Goal: Task Accomplishment & Management: Use online tool/utility

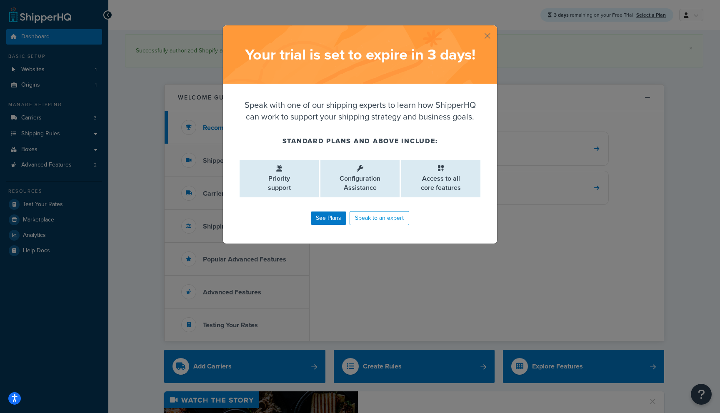
click at [495, 28] on button "button" at bounding box center [496, 26] width 2 height 2
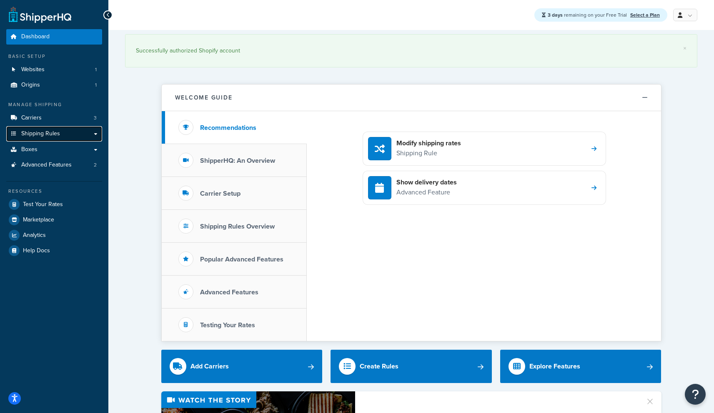
click at [55, 136] on span "Shipping Rules" at bounding box center [40, 133] width 39 height 7
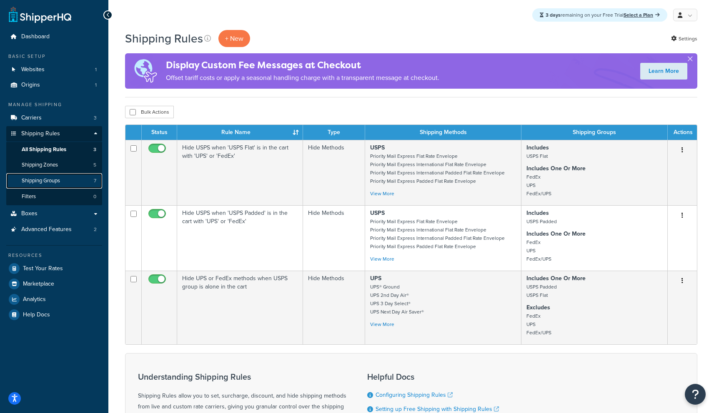
click at [57, 178] on span "Shipping Groups" at bounding box center [41, 181] width 38 height 7
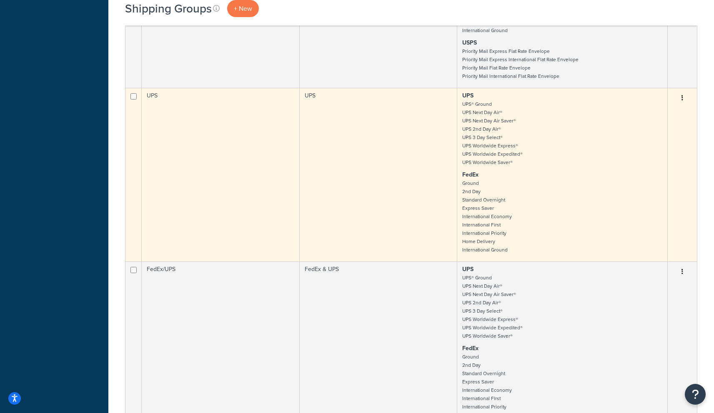
scroll to position [597, 0]
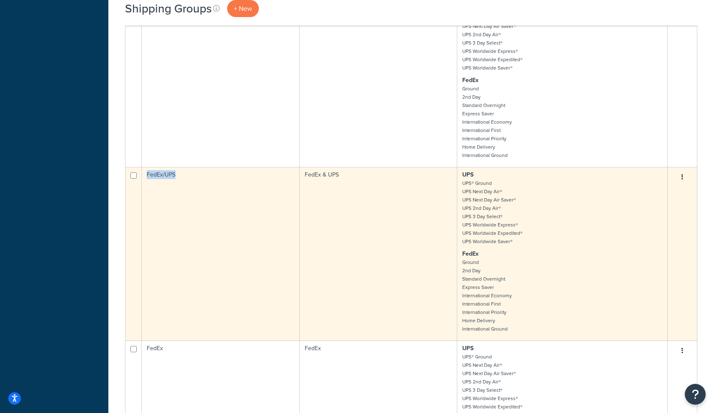
drag, startPoint x: 176, startPoint y: 179, endPoint x: 147, endPoint y: 178, distance: 29.2
click at [147, 178] on td "FedEx/UPS" at bounding box center [221, 254] width 158 height 174
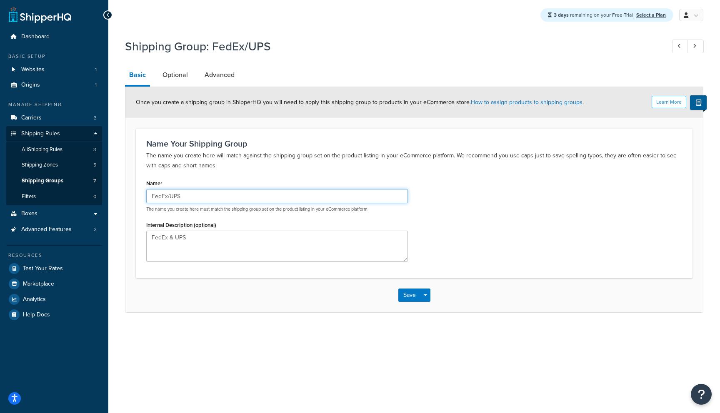
click at [175, 199] on input "FedEx/UPS" at bounding box center [277, 196] width 262 height 14
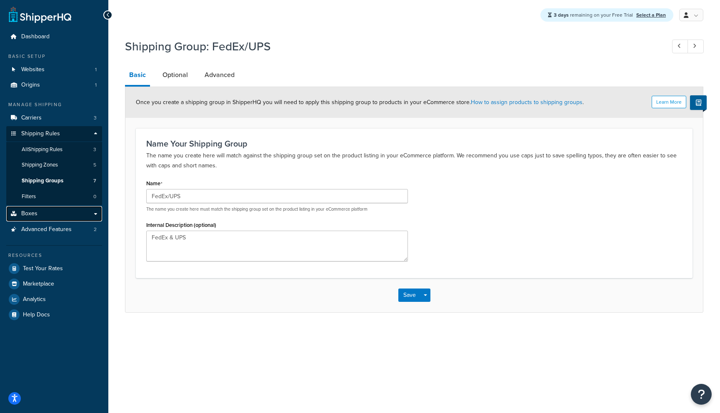
click at [59, 209] on link "Boxes" at bounding box center [54, 213] width 96 height 15
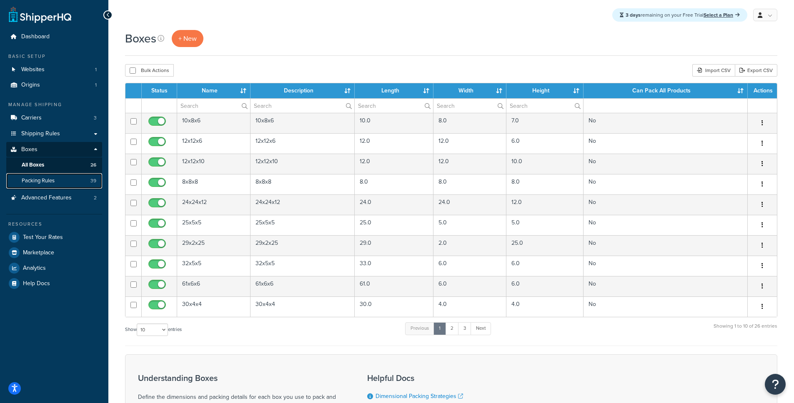
click at [54, 182] on span "Packing Rules" at bounding box center [38, 181] width 33 height 7
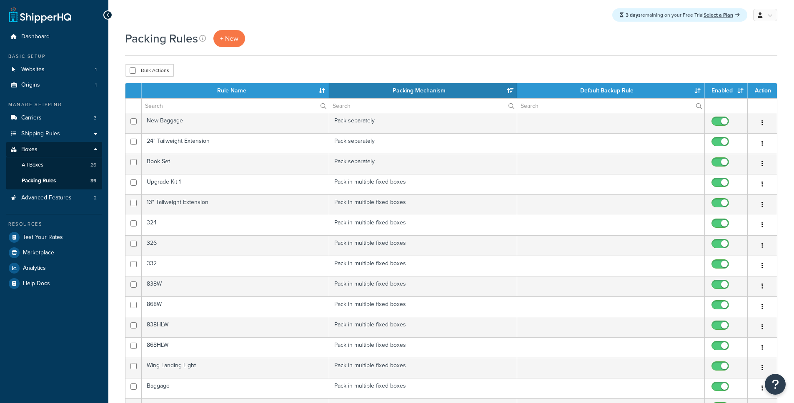
select select "15"
click at [225, 38] on span "+ New" at bounding box center [229, 39] width 18 height 10
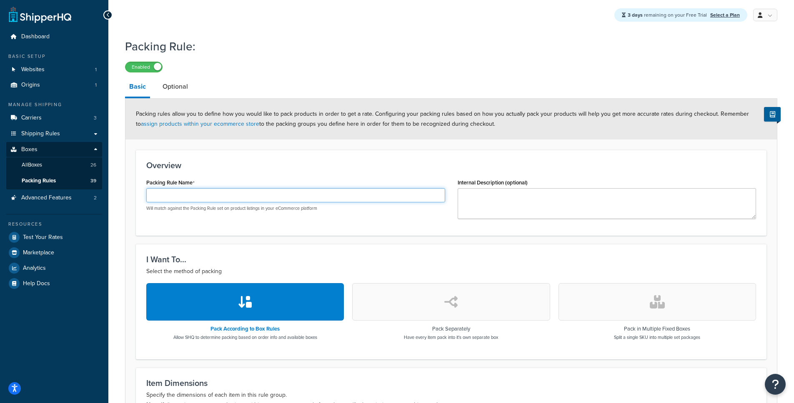
click at [263, 196] on input "Packing Rule Name" at bounding box center [295, 195] width 299 height 14
type input "3-Ton Conversion Kit"
click at [486, 205] on textarea "Internal Description (optional)" at bounding box center [607, 203] width 299 height 31
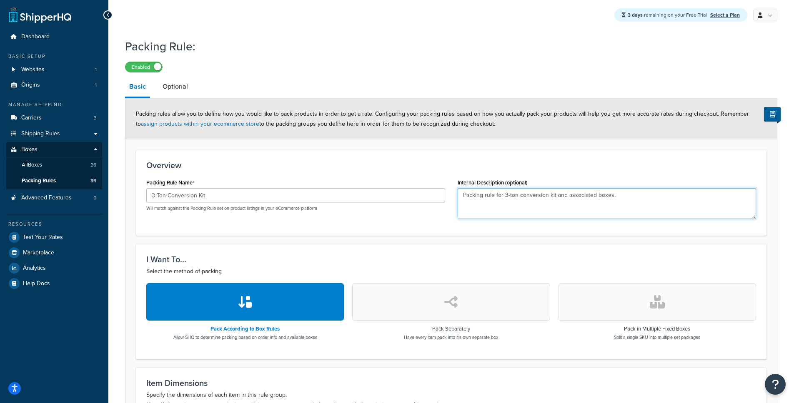
type textarea "Packing rule for 3-ton conversion kit and associated boxes."
click at [333, 231] on div "Overview Packing Rule Name 3-Ton Conversion Kit Will match against the Packing …" at bounding box center [451, 193] width 630 height 86
click at [51, 180] on span "Packing Rules" at bounding box center [39, 181] width 34 height 7
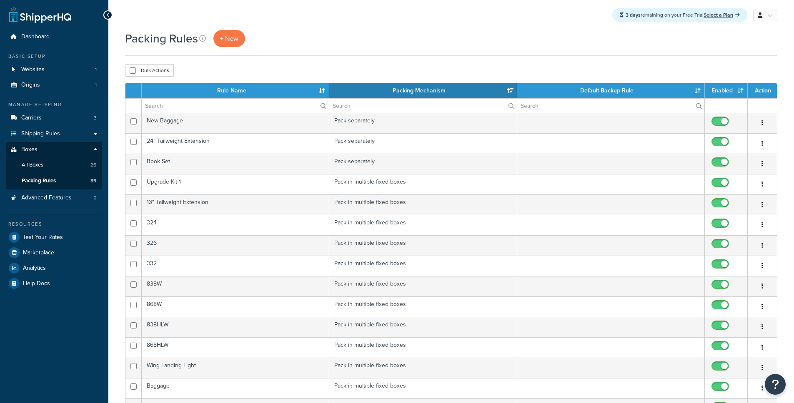
select select "15"
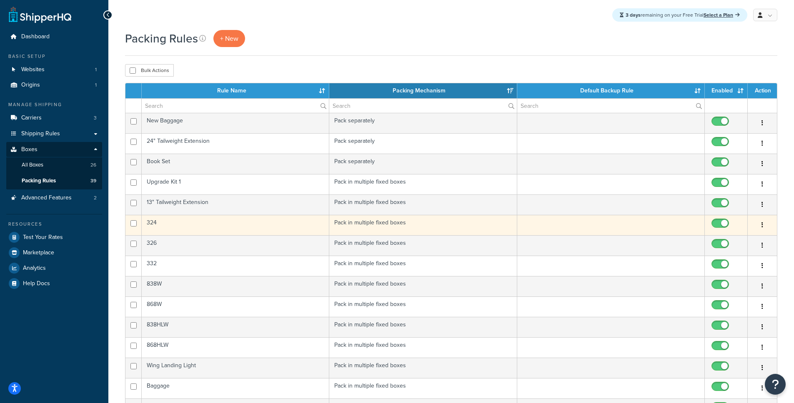
click at [166, 225] on td "324" at bounding box center [236, 225] width 188 height 20
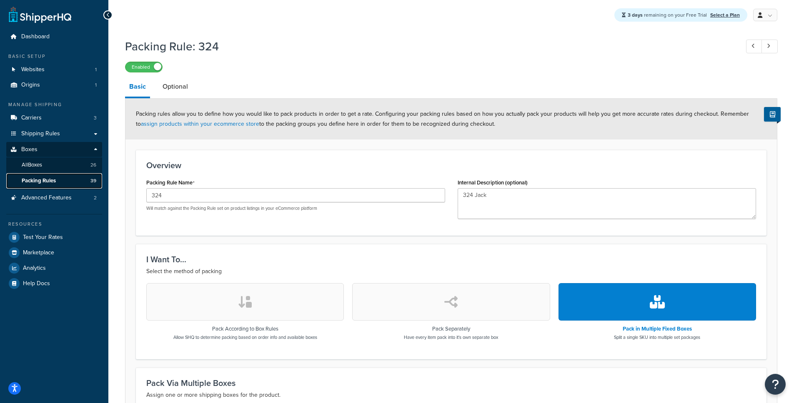
click at [31, 178] on span "Packing Rules" at bounding box center [39, 181] width 34 height 7
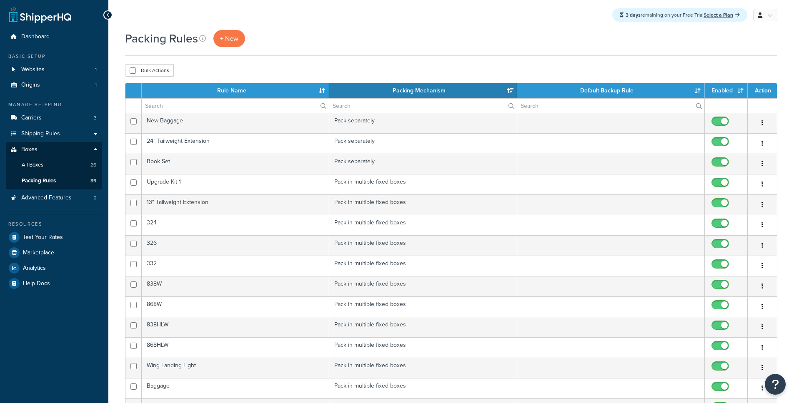
select select "15"
click at [236, 35] on span "+ New" at bounding box center [229, 39] width 18 height 10
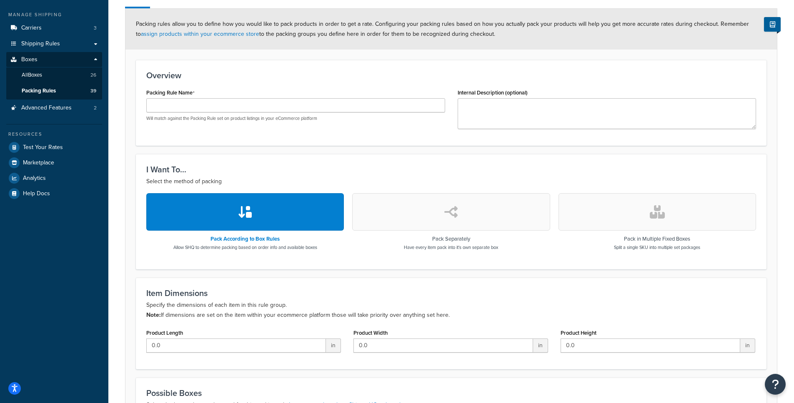
scroll to position [137, 0]
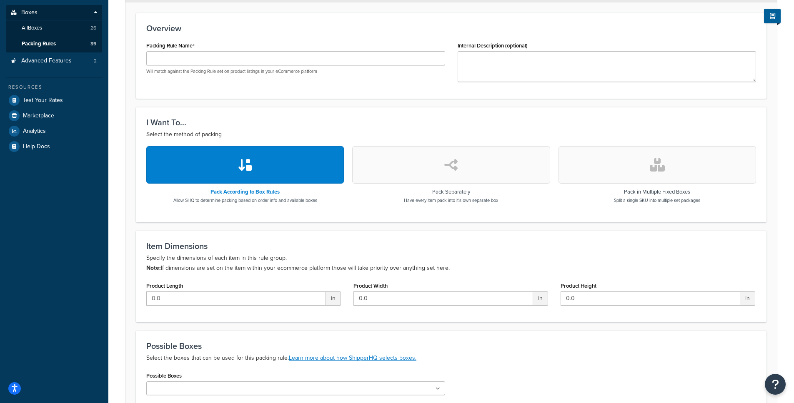
click at [674, 170] on button "button" at bounding box center [657, 165] width 198 height 38
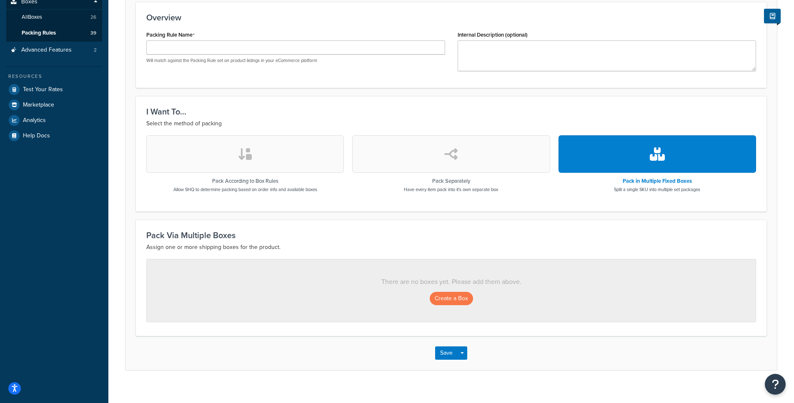
scroll to position [158, 0]
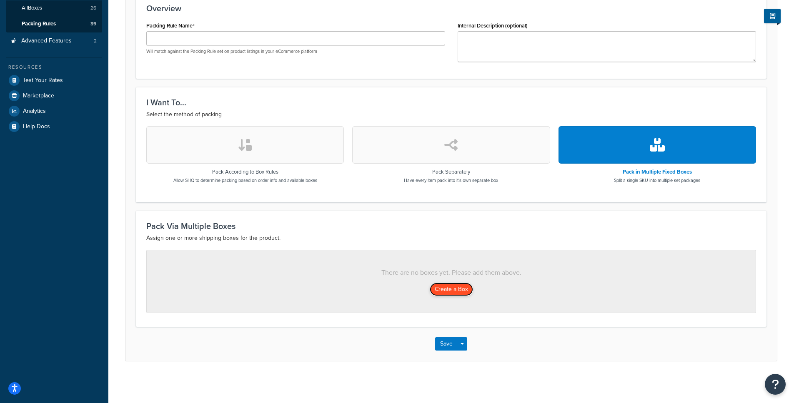
click at [443, 289] on button "Create a Box" at bounding box center [451, 289] width 43 height 13
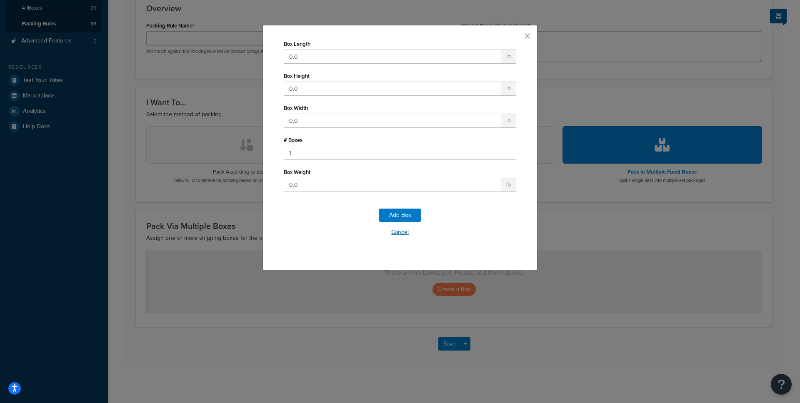
click at [398, 234] on button "Cancel" at bounding box center [400, 232] width 233 height 13
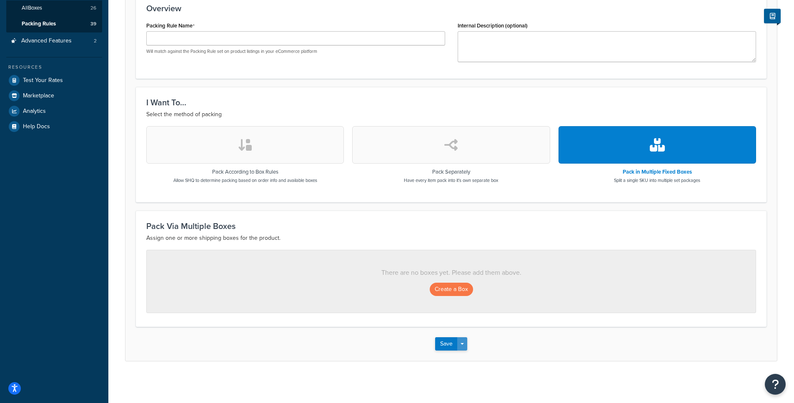
click at [462, 347] on button "Save Dropdown" at bounding box center [462, 344] width 10 height 13
click at [544, 348] on div "Save Save Dropdown Save and Edit Save and Duplicate Save and Create New" at bounding box center [450, 344] width 651 height 34
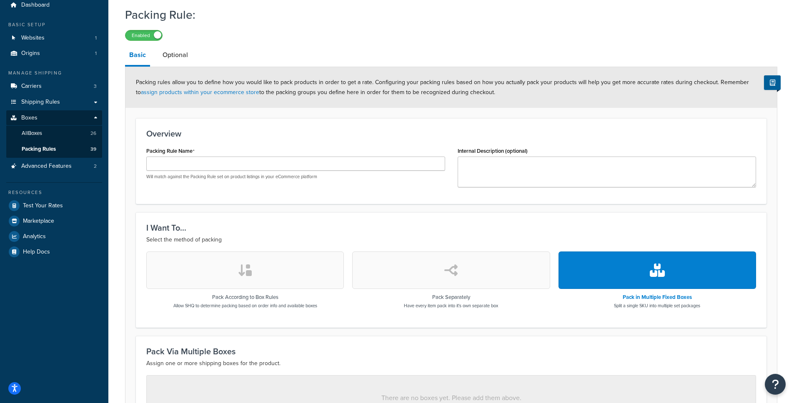
scroll to position [26, 0]
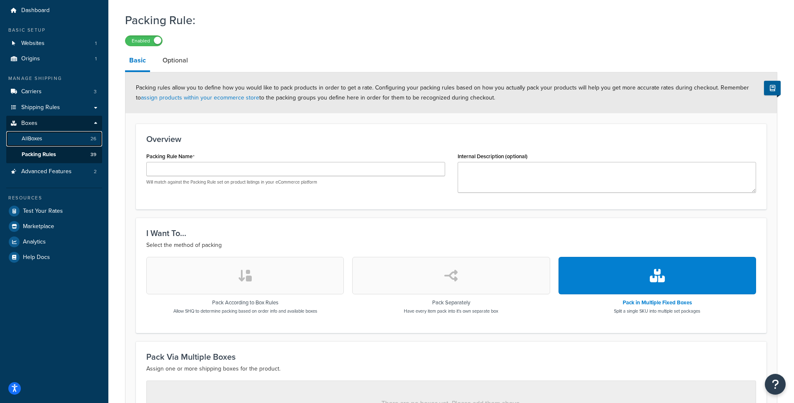
click at [45, 138] on link "All Boxes 26" at bounding box center [54, 138] width 96 height 15
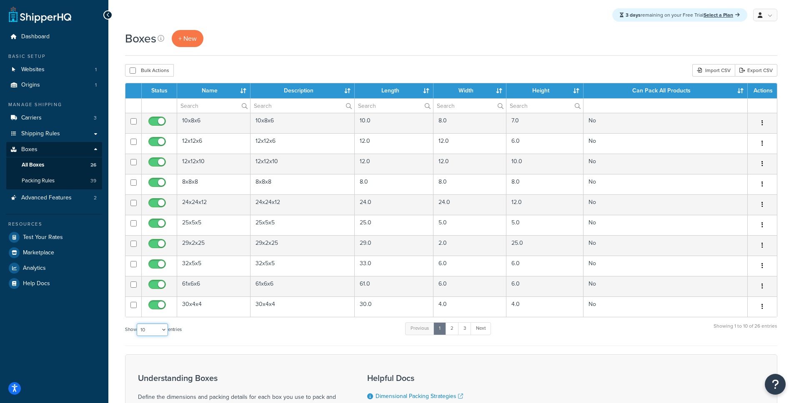
click at [143, 327] on select "10 15 25 50 100 1000" at bounding box center [152, 330] width 31 height 13
select select "50"
click at [138, 324] on select "10 15 25 50 100 1000" at bounding box center [152, 330] width 31 height 13
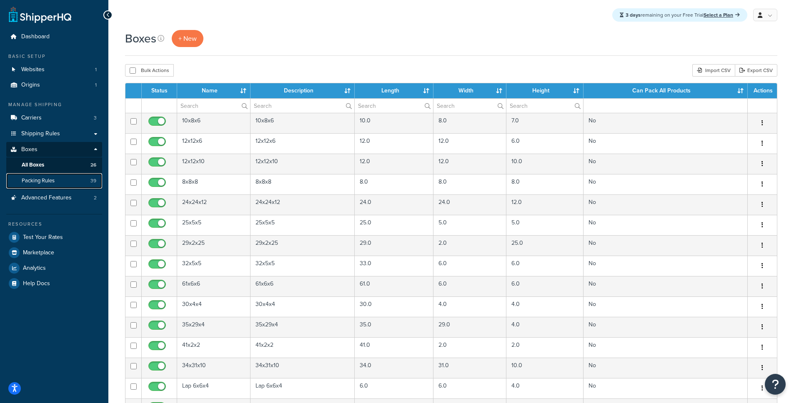
click at [49, 183] on span "Packing Rules" at bounding box center [38, 181] width 33 height 7
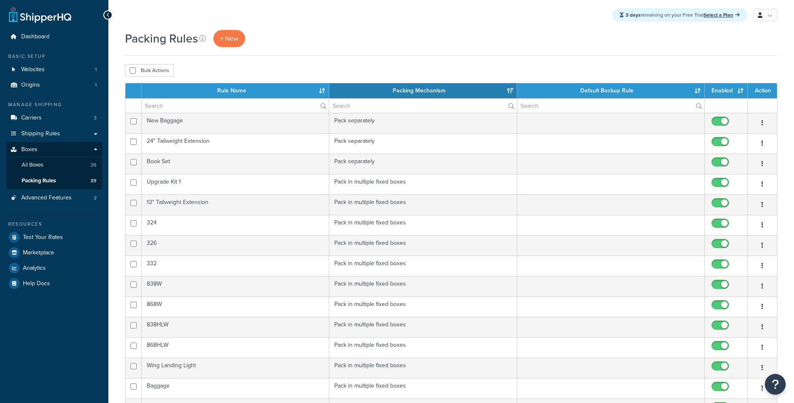
select select "15"
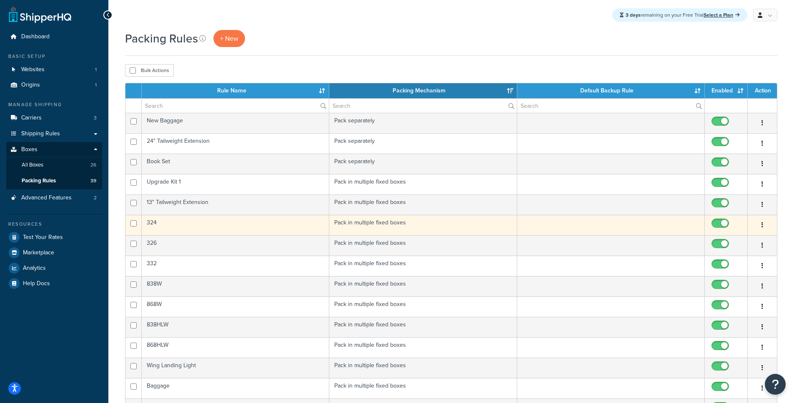
click at [162, 226] on td "324" at bounding box center [236, 225] width 188 height 20
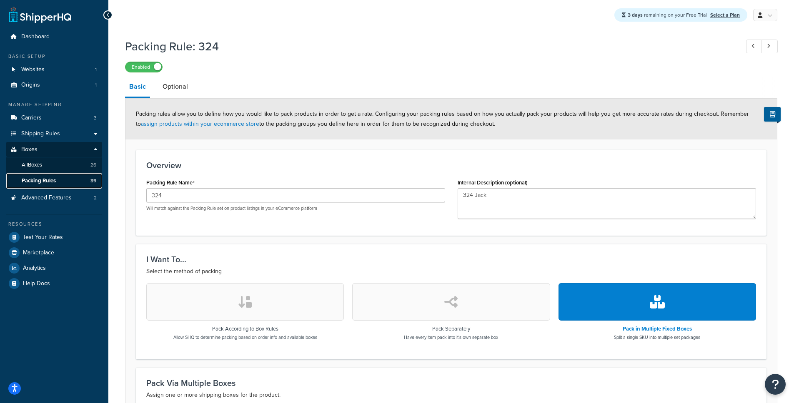
click at [53, 183] on span "Packing Rules" at bounding box center [39, 181] width 34 height 7
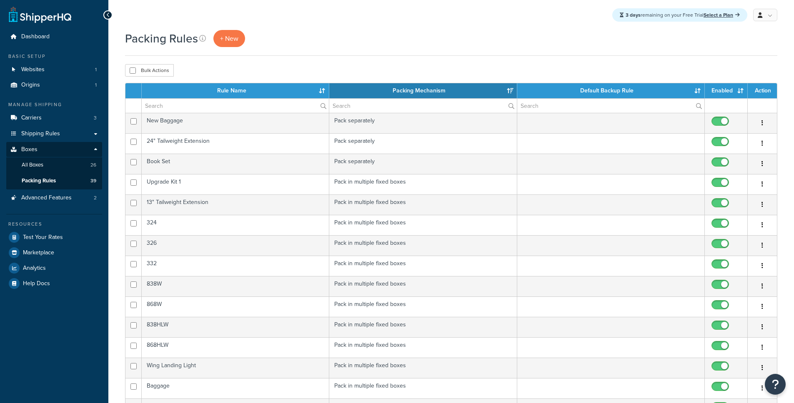
select select "15"
click at [229, 39] on span "+ New" at bounding box center [229, 39] width 18 height 10
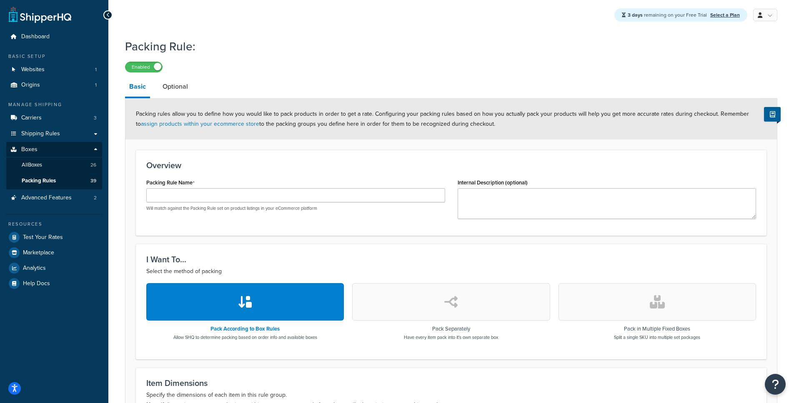
click at [596, 300] on button "button" at bounding box center [657, 302] width 198 height 38
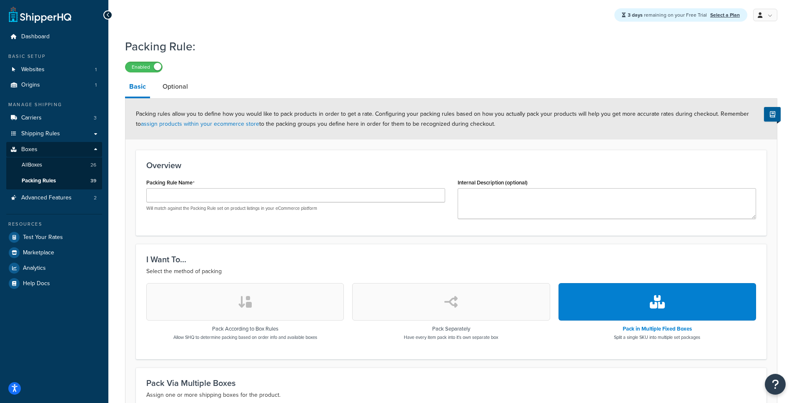
scroll to position [158, 0]
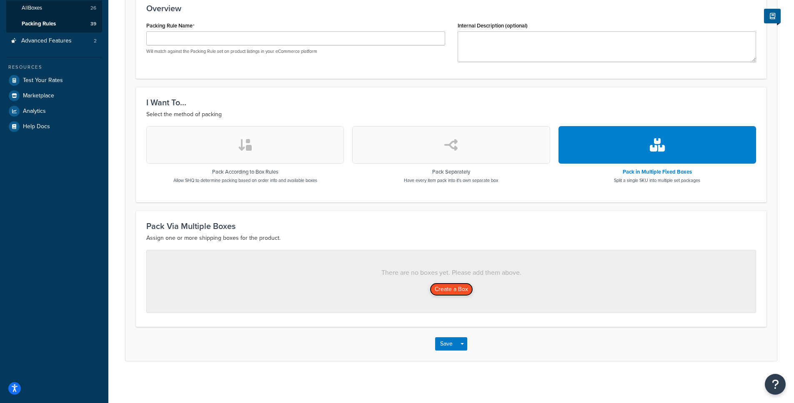
click at [450, 294] on button "Create a Box" at bounding box center [451, 289] width 43 height 13
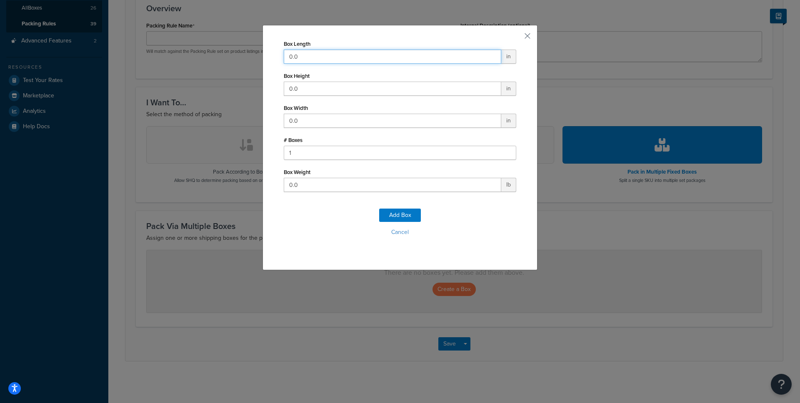
click at [336, 59] on input "0.0" at bounding box center [393, 57] width 218 height 14
drag, startPoint x: 291, startPoint y: 52, endPoint x: 287, endPoint y: 54, distance: 4.9
click at [287, 54] on input "0.0" at bounding box center [393, 57] width 218 height 14
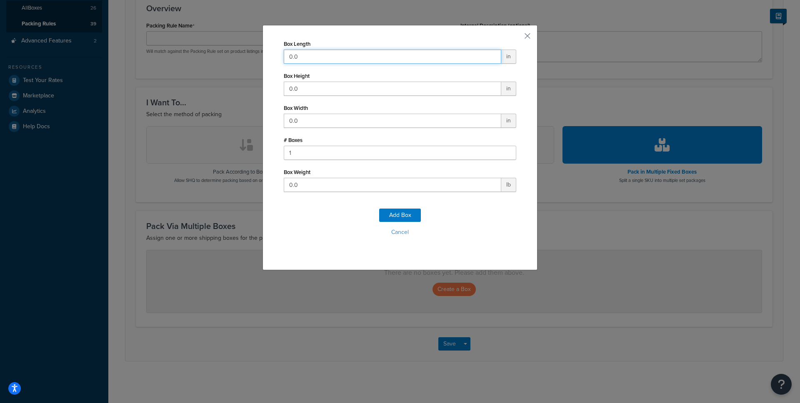
click at [296, 56] on input "0.0" at bounding box center [393, 57] width 218 height 14
drag, startPoint x: 308, startPoint y: 58, endPoint x: 263, endPoint y: 56, distance: 45.5
click at [263, 56] on div "Box Length 0.061 in Box Height 0.0 in Box Width 0.0 in # Boxes 1 Box Weight 0.0…" at bounding box center [400, 147] width 275 height 245
type input "61"
drag, startPoint x: 303, startPoint y: 98, endPoint x: 303, endPoint y: 91, distance: 7.1
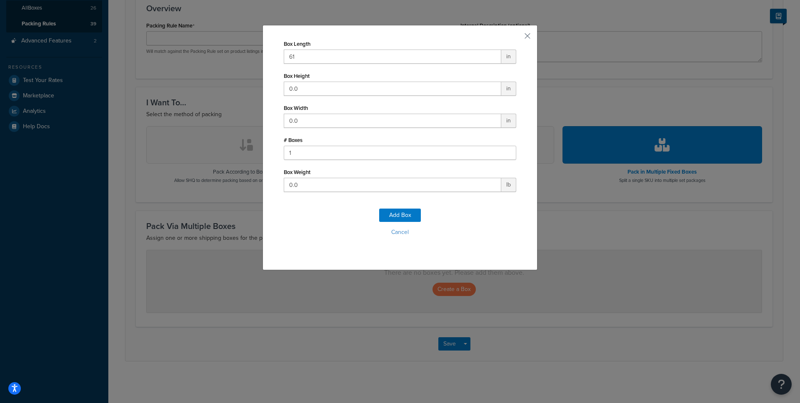
click at [303, 97] on div "Box Length 61 in Box Height 0.0 in Box Width 0.0 in # Boxes 1 Box Weight 0.0 lb" at bounding box center [400, 115] width 233 height 154
click at [303, 90] on input "0.0" at bounding box center [393, 89] width 218 height 14
drag, startPoint x: 303, startPoint y: 90, endPoint x: 248, endPoint y: 89, distance: 54.6
click at [248, 89] on div "Box Length 61 in Box Height 0.0 in Box Width 0.0 in # Boxes 1 Box Weight 0.0 lb…" at bounding box center [400, 201] width 800 height 403
type input "6"
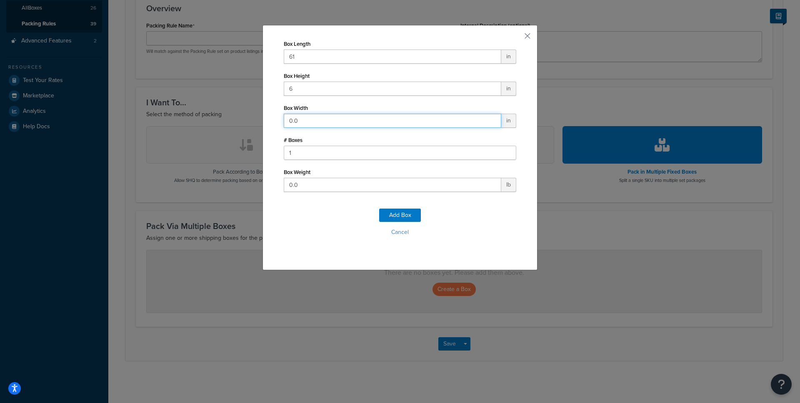
drag, startPoint x: 292, startPoint y: 121, endPoint x: 260, endPoint y: 122, distance: 31.7
click at [263, 122] on div "Box Length 61 in Box Height 6 in Box Width 0.0 in # Boxes 1 Box Weight 0.0 lb A…" at bounding box center [400, 147] width 275 height 245
drag, startPoint x: 302, startPoint y: 119, endPoint x: 264, endPoint y: 120, distance: 37.5
click at [264, 120] on div "Box Length 61 in Box Height 6 in Box Width 0.0 in # Boxes 1 Box Weight 0.0 lb A…" at bounding box center [400, 147] width 275 height 245
type input "6"
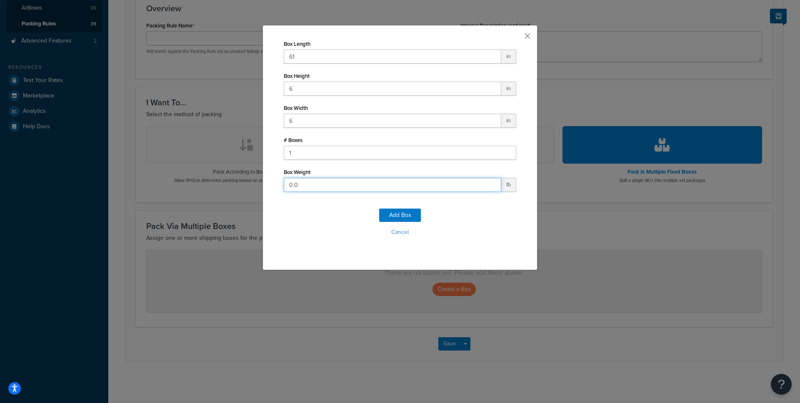
drag, startPoint x: 329, startPoint y: 182, endPoint x: 270, endPoint y: 188, distance: 58.6
click at [270, 188] on div "Box Length 61 in Box Height 6 in Box Width 6 in # Boxes 1 Box Weight 0.0 lb Add…" at bounding box center [400, 147] width 275 height 245
type input "23"
click at [397, 215] on button "Add Box" at bounding box center [400, 215] width 42 height 13
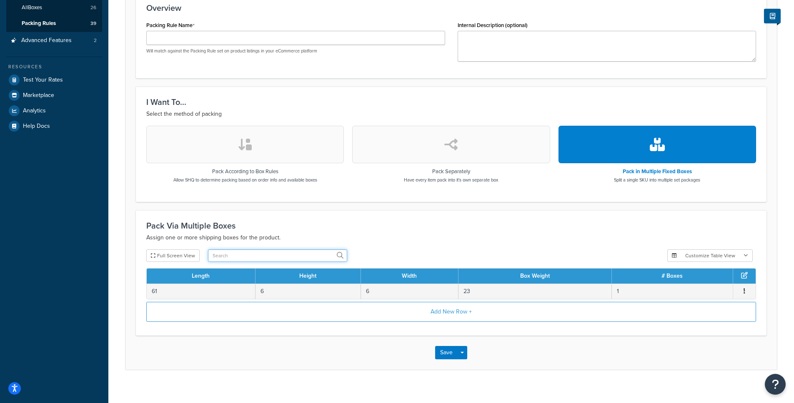
click at [256, 254] on input "text" at bounding box center [277, 256] width 139 height 13
click at [259, 252] on input "8" at bounding box center [277, 256] width 139 height 13
click at [258, 254] on input "8" at bounding box center [277, 256] width 139 height 13
type input "8x8x8"
click at [340, 256] on icon at bounding box center [340, 255] width 7 height 7
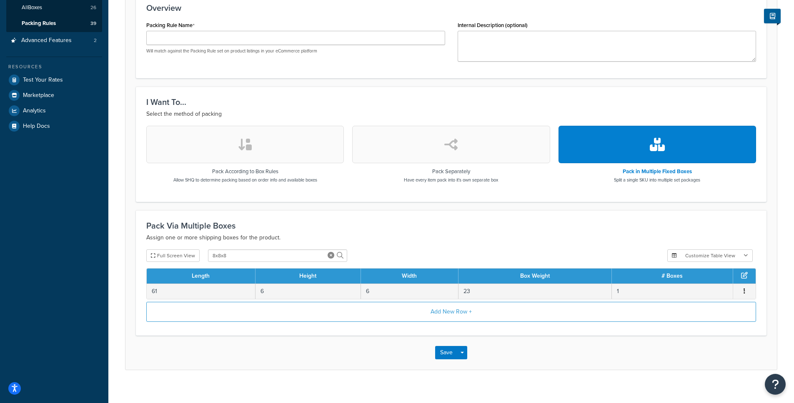
click at [338, 253] on icon at bounding box center [340, 255] width 7 height 7
drag, startPoint x: 230, startPoint y: 261, endPoint x: 183, endPoint y: 253, distance: 47.7
click at [183, 253] on div "Full Screen View 8x8x8" at bounding box center [403, 256] width 514 height 13
click at [442, 230] on h3 "Pack Via Multiple Boxes" at bounding box center [451, 225] width 610 height 9
click at [744, 278] on icon at bounding box center [744, 275] width 7 height 7
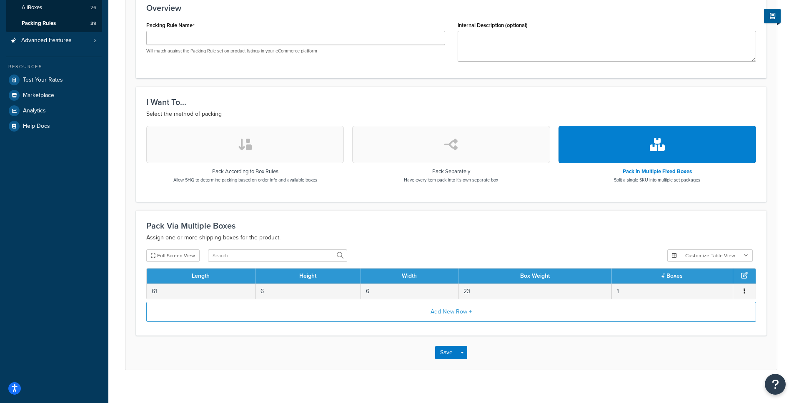
click at [744, 278] on icon at bounding box center [744, 275] width 7 height 7
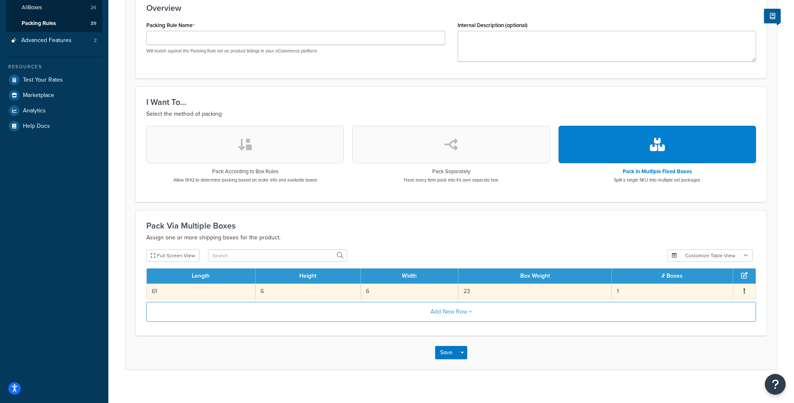
click at [742, 291] on button "button" at bounding box center [744, 291] width 7 height 9
click at [584, 241] on p "Assign one or more shipping boxes for the product." at bounding box center [451, 238] width 610 height 10
click at [452, 314] on button "Add New Row +" at bounding box center [451, 312] width 610 height 20
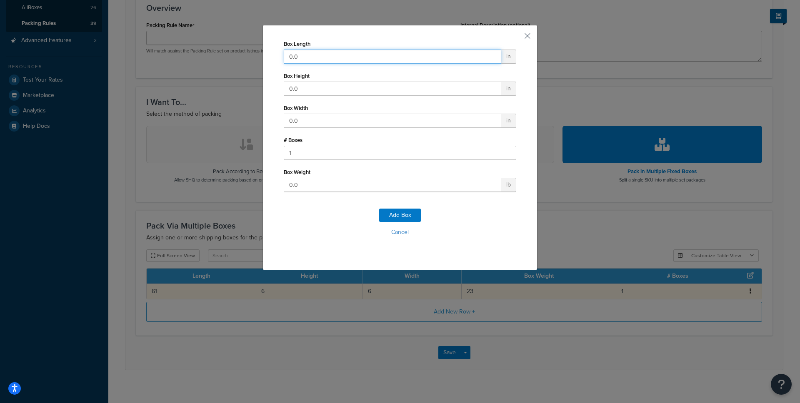
drag, startPoint x: 302, startPoint y: 61, endPoint x: 231, endPoint y: 62, distance: 71.3
click at [231, 62] on div "Box Length 0.0 in Box Height 0.0 in Box Width 0.0 in # Boxes 1 Box Weight 0.0 l…" at bounding box center [400, 201] width 800 height 403
drag, startPoint x: 303, startPoint y: 55, endPoint x: 254, endPoint y: 54, distance: 49.2
click at [254, 54] on div "Box Length 0.0 in Box Height 0.0 in Box Width 0.0 in # Boxes 1 Box Weight 0.0 l…" at bounding box center [400, 201] width 800 height 403
type input "8"
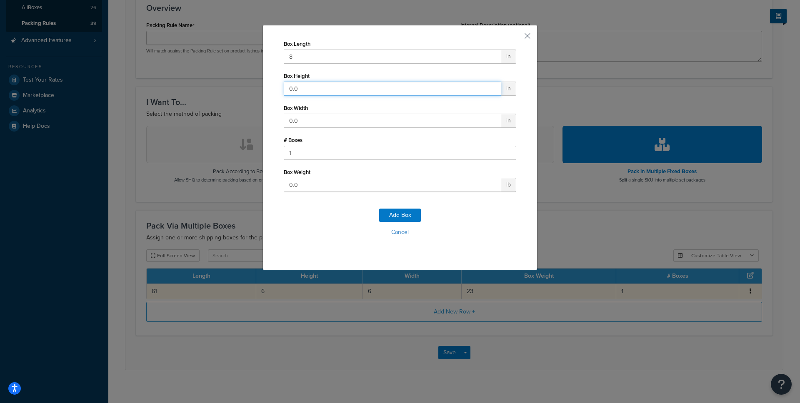
drag, startPoint x: 301, startPoint y: 90, endPoint x: 278, endPoint y: 94, distance: 23.7
click at [270, 89] on div "Box Length 8 in Box Height 0.0 in Box Width 0.0 in # Boxes 1 Box Weight 0.0 lb …" at bounding box center [400, 147] width 275 height 245
type input "8"
drag, startPoint x: 296, startPoint y: 120, endPoint x: 275, endPoint y: 120, distance: 21.7
click at [275, 120] on div "Box Length 8 in Box Height 8 in Box Width 8 in # Boxes 1 Box Weight 0.0 lb Add …" at bounding box center [400, 147] width 275 height 245
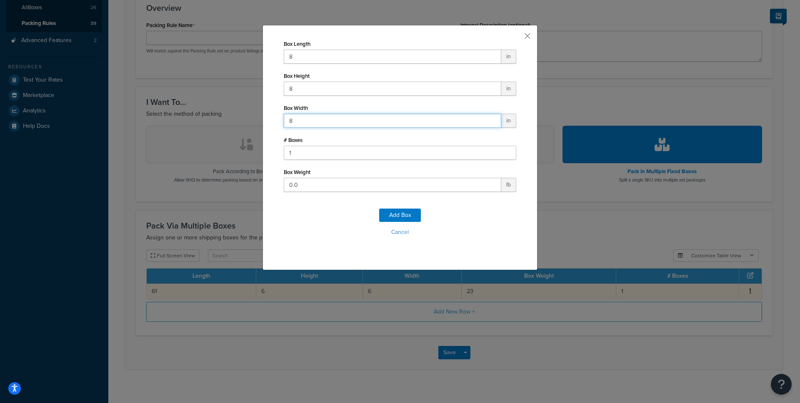
type input "8"
drag, startPoint x: 300, startPoint y: 185, endPoint x: 276, endPoint y: 184, distance: 23.8
click at [276, 184] on div "Box Length 8 in Box Height 8 in Box Width 8 in # Boxes 1 Box Weight 0.0 lb Add …" at bounding box center [400, 147] width 275 height 245
type input "8"
click at [320, 207] on div "Add Box Cancel" at bounding box center [400, 225] width 233 height 55
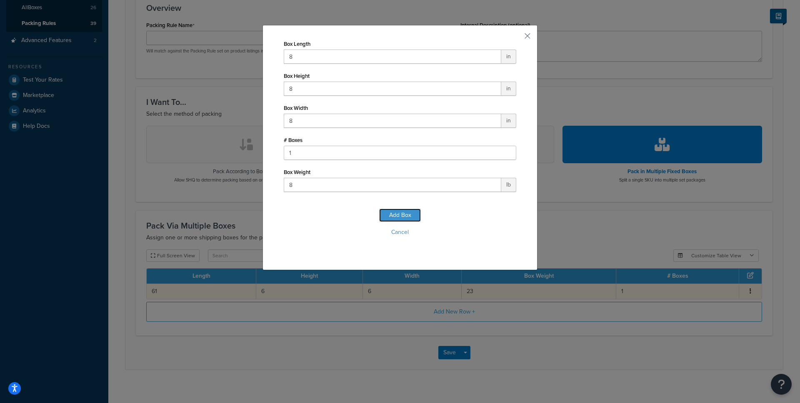
click at [400, 215] on button "Add Box" at bounding box center [400, 215] width 42 height 13
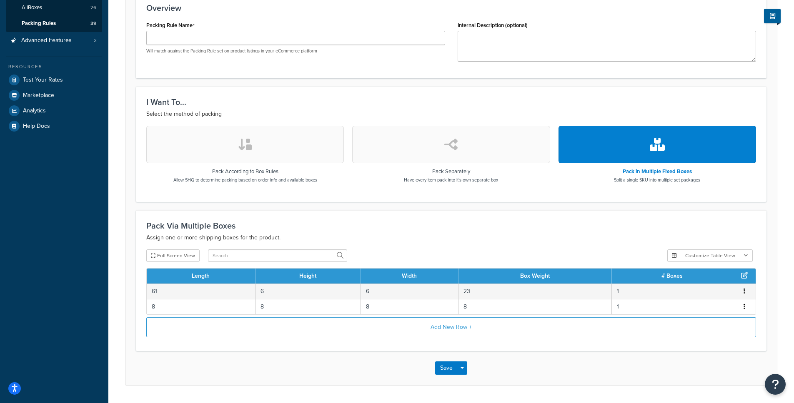
scroll to position [0, 0]
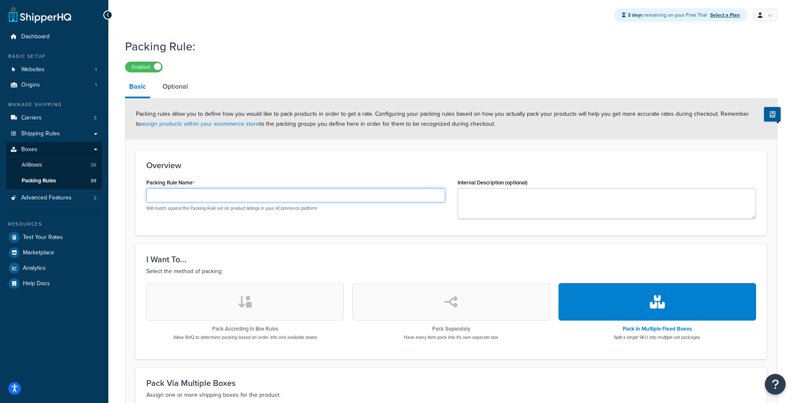
click at [220, 195] on input "Packing Rule Name" at bounding box center [295, 195] width 299 height 14
type input "3-Ton Conversion Kit"
type textarea "p"
type textarea "Packing for 3-ton conversion kit"
drag, startPoint x: 212, startPoint y: 197, endPoint x: 139, endPoint y: 200, distance: 73.0
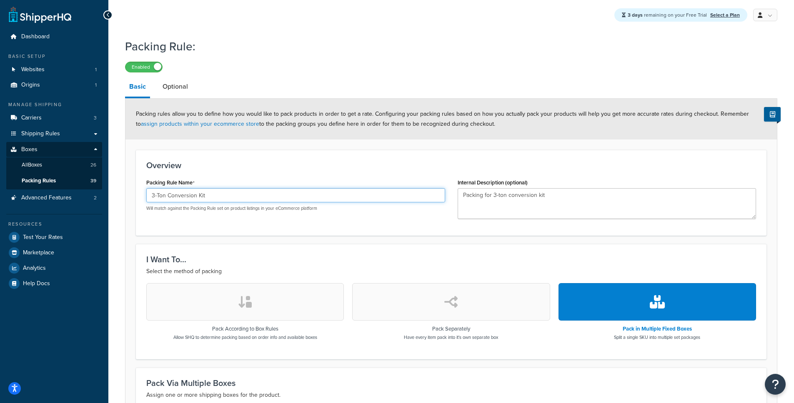
click at [139, 200] on div "Overview Packing Rule Name 3-Ton Conversion Kit Will match against the Packing …" at bounding box center [451, 193] width 630 height 86
click at [400, 239] on form "Packing rules allow you to define how you would like to pack products in order …" at bounding box center [450, 321] width 651 height 444
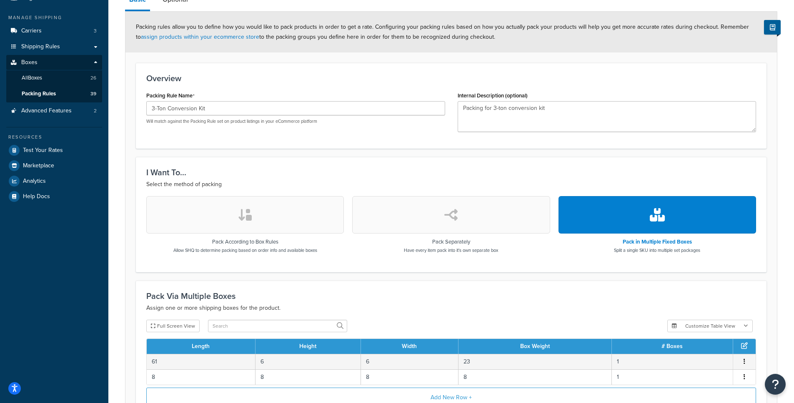
scroll to position [182, 0]
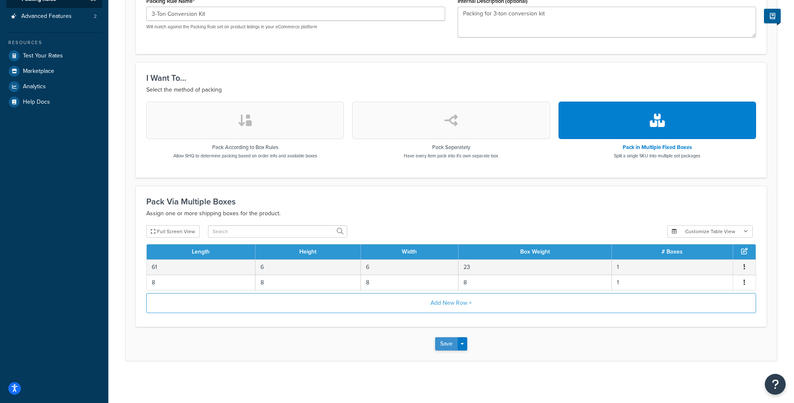
click at [446, 345] on button "Save" at bounding box center [446, 344] width 23 height 13
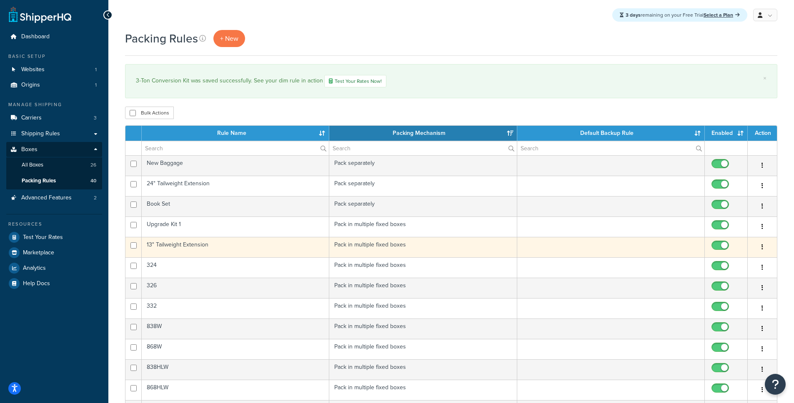
scroll to position [193, 0]
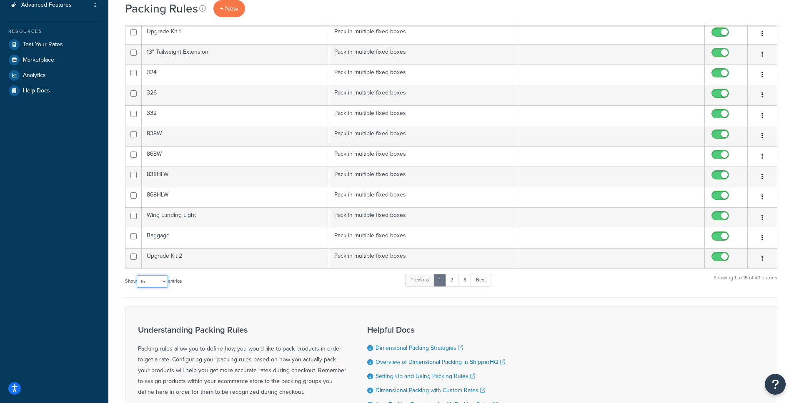
click at [159, 284] on select "10 15 25 50 100" at bounding box center [152, 281] width 31 height 13
select select "50"
click at [138, 288] on select "10 15 25 50 100" at bounding box center [152, 281] width 31 height 13
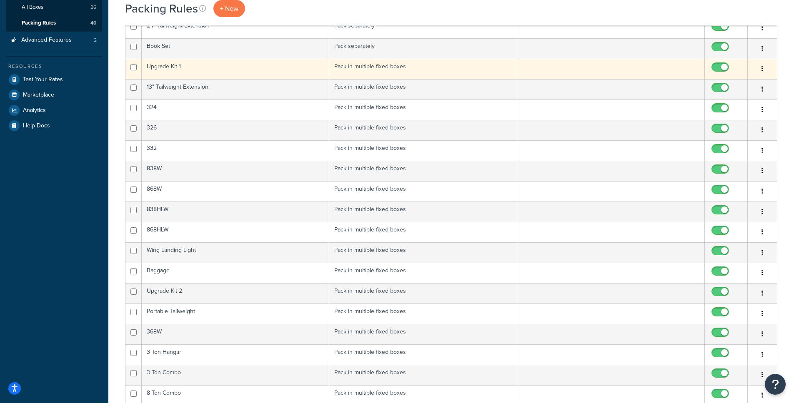
scroll to position [0, 0]
